Goal: Transaction & Acquisition: Purchase product/service

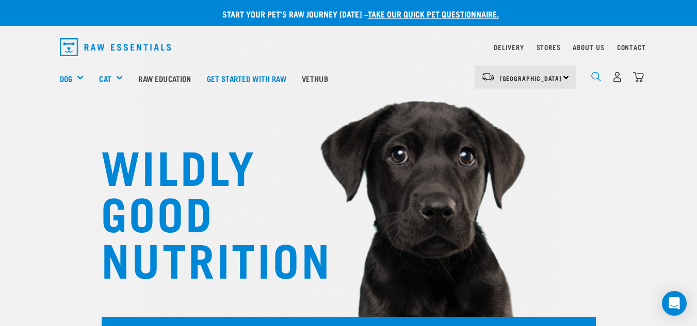
click at [594, 80] on img "dropdown navigation" at bounding box center [596, 77] width 10 height 10
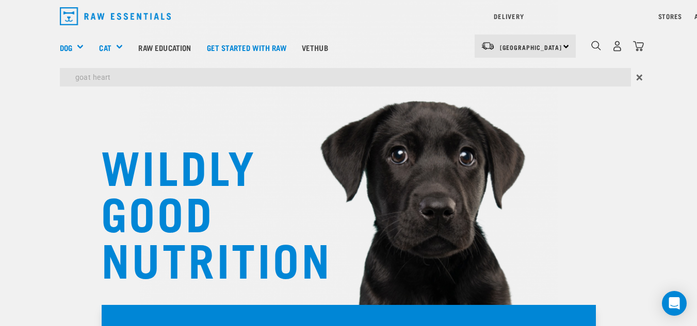
type input "goat heart"
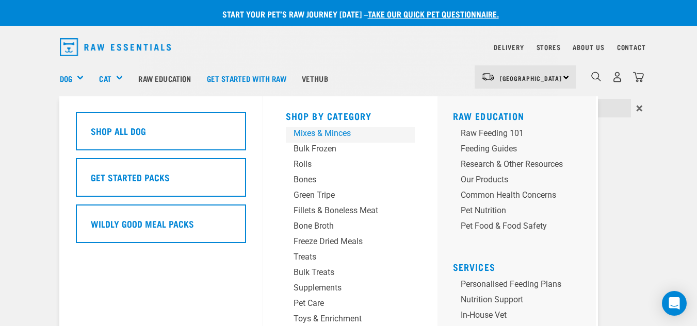
click at [314, 107] on div "Shop By Category Mixes & Minces Bulk Frozen Rolls Bones Green Tripe Bone Broth …" at bounding box center [349, 245] width 141 height 299
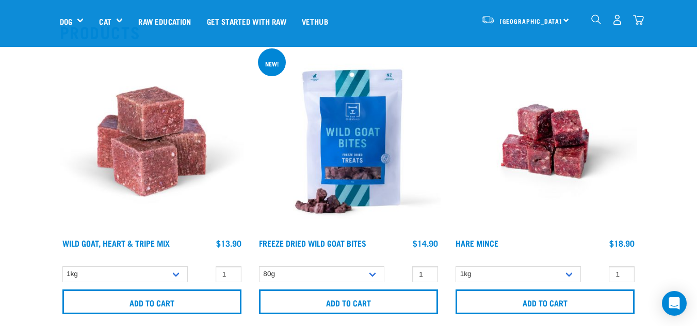
scroll to position [167, 0]
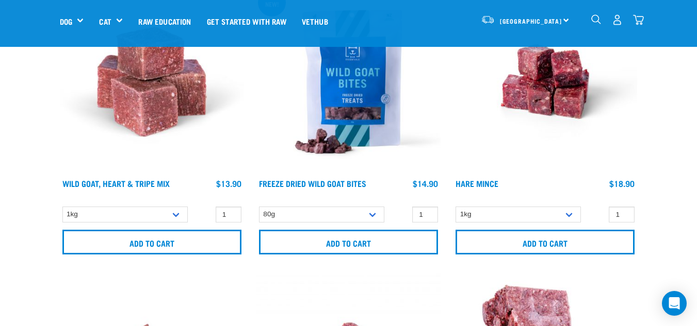
click at [175, 77] on img at bounding box center [152, 82] width 184 height 184
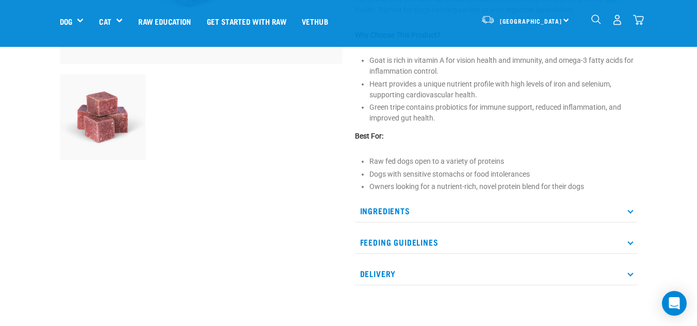
scroll to position [335, 0]
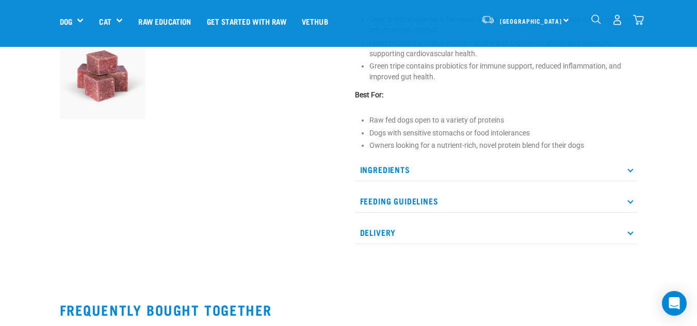
click at [512, 177] on p "Ingredients" at bounding box center [496, 169] width 283 height 23
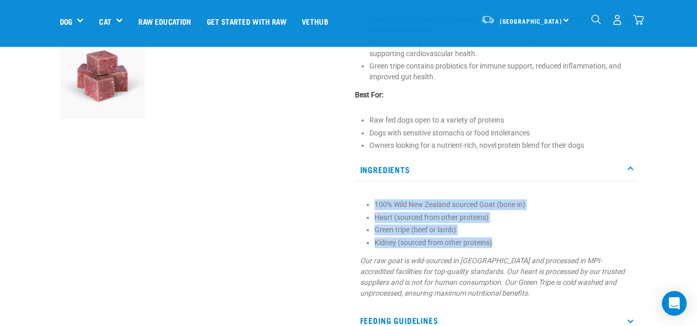
drag, startPoint x: 375, startPoint y: 206, endPoint x: 498, endPoint y: 243, distance: 128.2
click at [498, 243] on ul "100% Wild New Zealand sourced Goat (bone in) Heart (sourced from other proteins…" at bounding box center [503, 224] width 258 height 49
copy ul "100% Wild New Zealand sourced Goat (bone in) Heart (sourced from other proteins…"
